Goal: Task Accomplishment & Management: Manage account settings

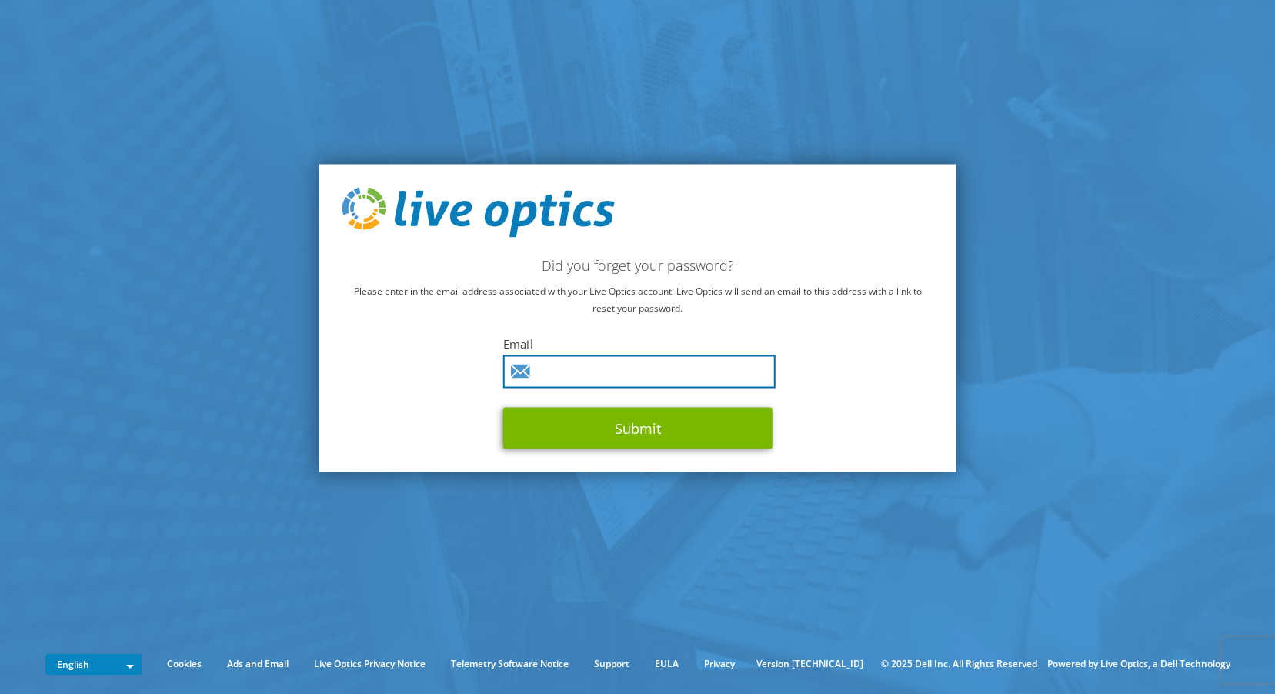
click at [566, 372] on input "text" at bounding box center [639, 372] width 272 height 33
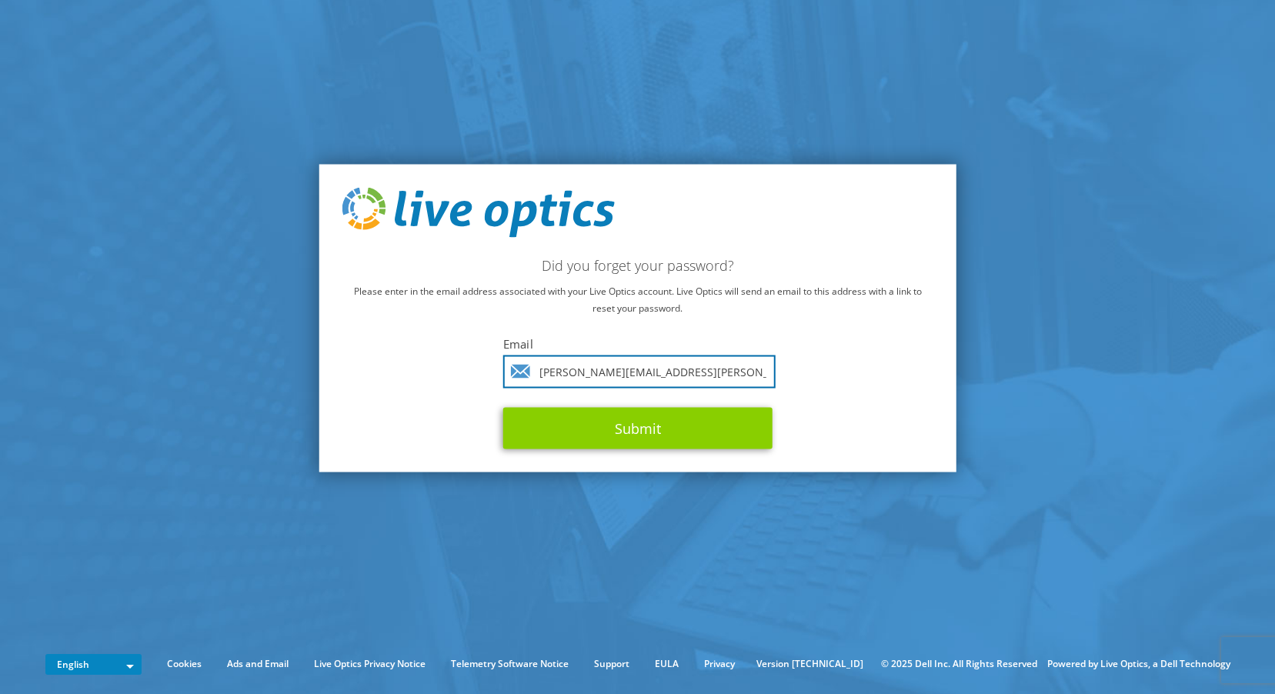
type input "[PERSON_NAME][EMAIL_ADDRESS][PERSON_NAME][DOMAIN_NAME]"
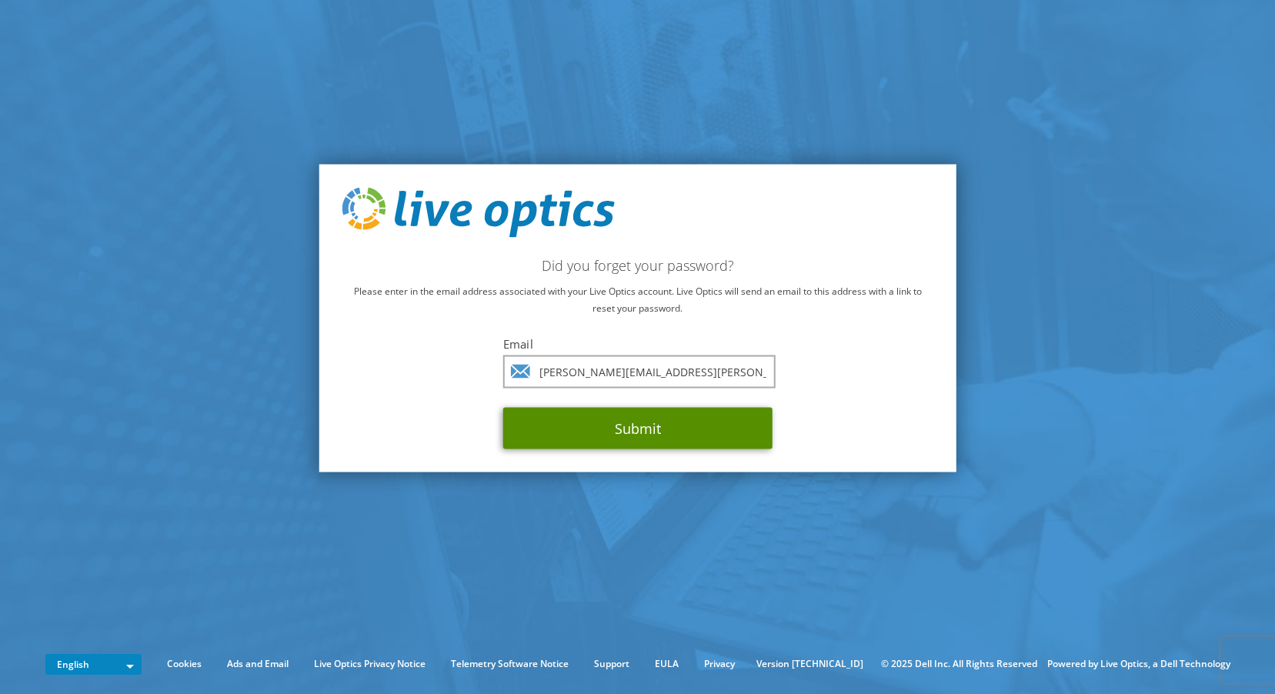
click at [662, 431] on button "Submit" at bounding box center [637, 429] width 269 height 42
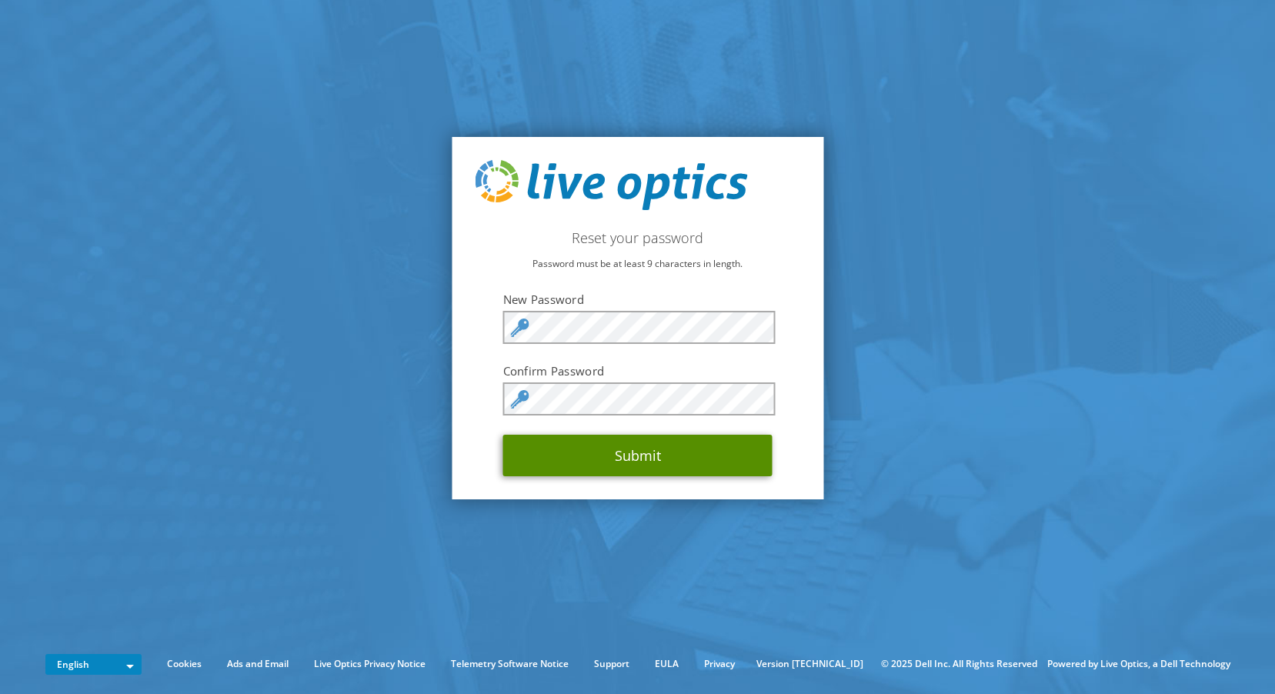
click at [620, 459] on button "Submit" at bounding box center [637, 456] width 269 height 42
